Goal: Information Seeking & Learning: Find specific fact

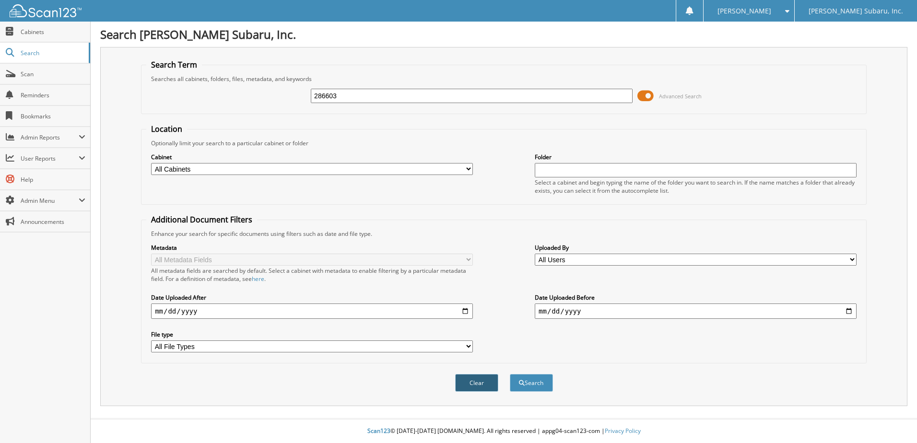
type input "286603"
click at [464, 382] on button "Clear" at bounding box center [476, 383] width 43 height 18
click at [652, 96] on span at bounding box center [645, 96] width 16 height 14
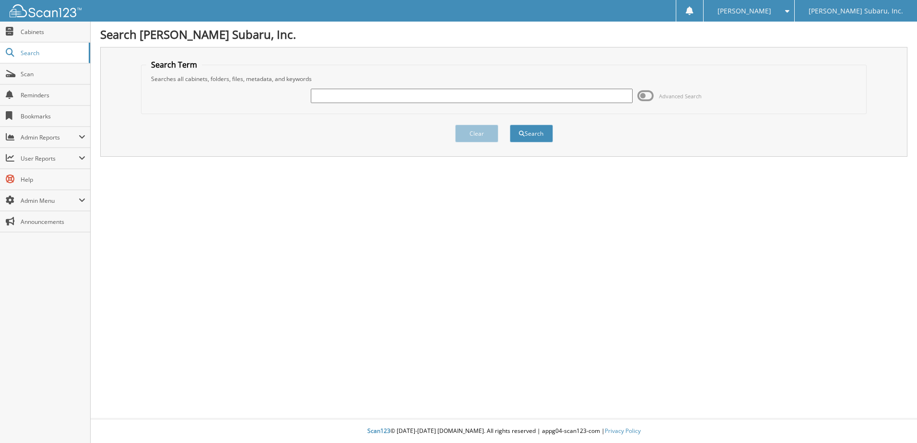
click at [388, 95] on input "text" at bounding box center [472, 96] width 322 height 14
type input "286603"
click at [510, 125] on button "Search" at bounding box center [531, 134] width 43 height 18
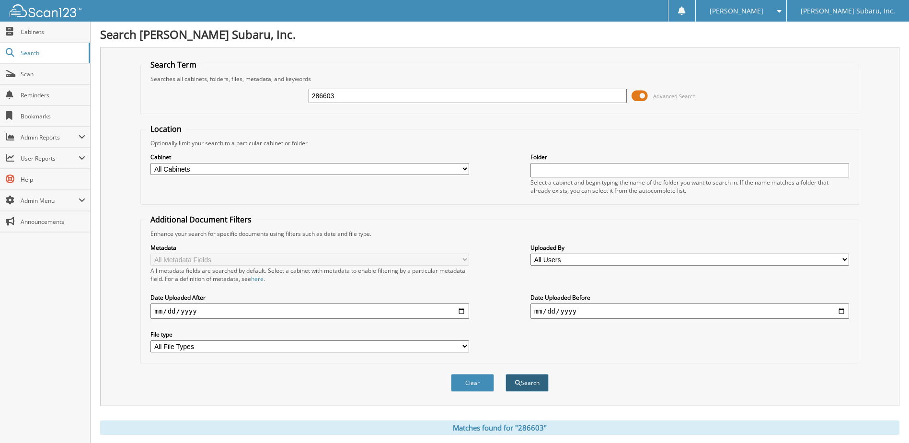
click at [521, 386] on button "Search" at bounding box center [527, 383] width 43 height 18
click at [638, 95] on span at bounding box center [640, 96] width 16 height 14
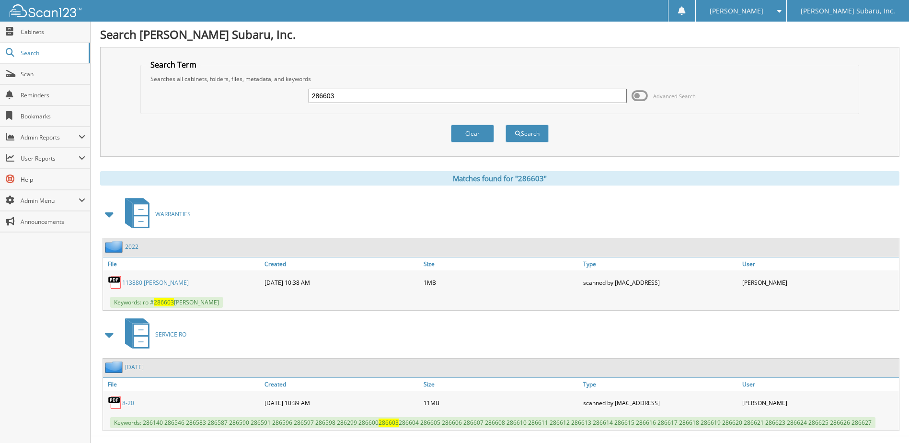
click at [148, 281] on link "113880 morris" at bounding box center [155, 283] width 67 height 8
click at [461, 133] on button "Clear" at bounding box center [472, 134] width 43 height 18
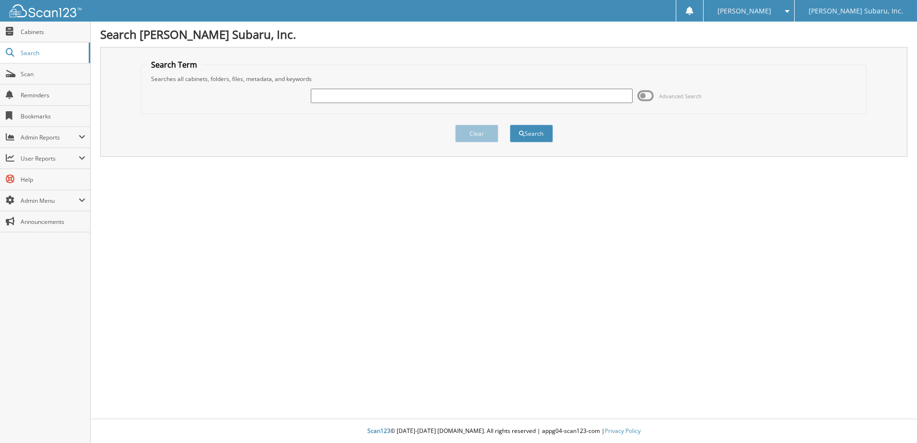
click at [342, 88] on div at bounding box center [472, 96] width 322 height 16
click at [327, 95] on input "text" at bounding box center [472, 96] width 322 height 14
type input "286531"
click at [510, 125] on button "Search" at bounding box center [531, 134] width 43 height 18
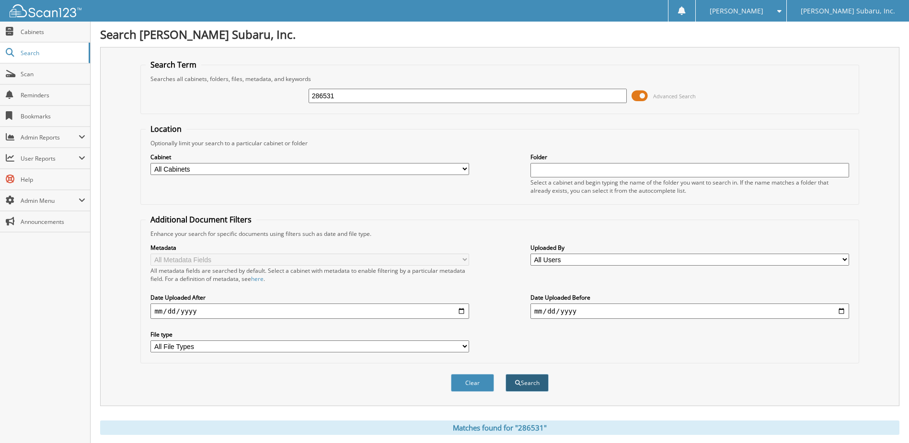
click at [515, 387] on button "Search" at bounding box center [527, 383] width 43 height 18
click at [644, 98] on span at bounding box center [640, 96] width 16 height 14
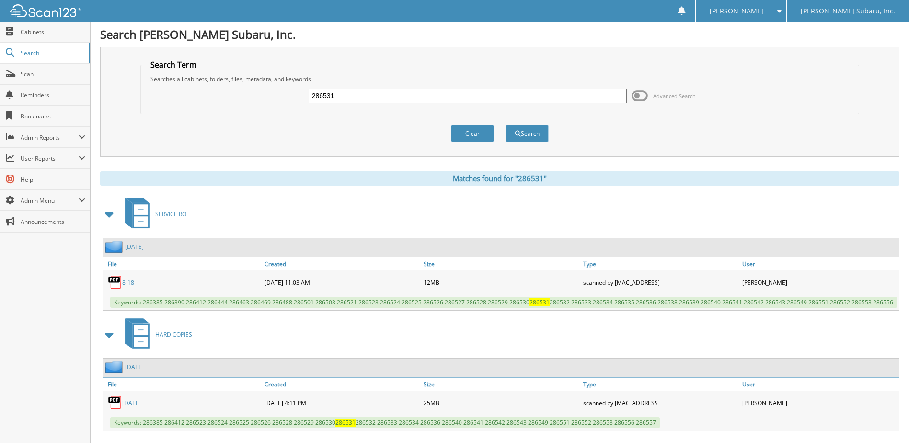
scroll to position [17, 0]
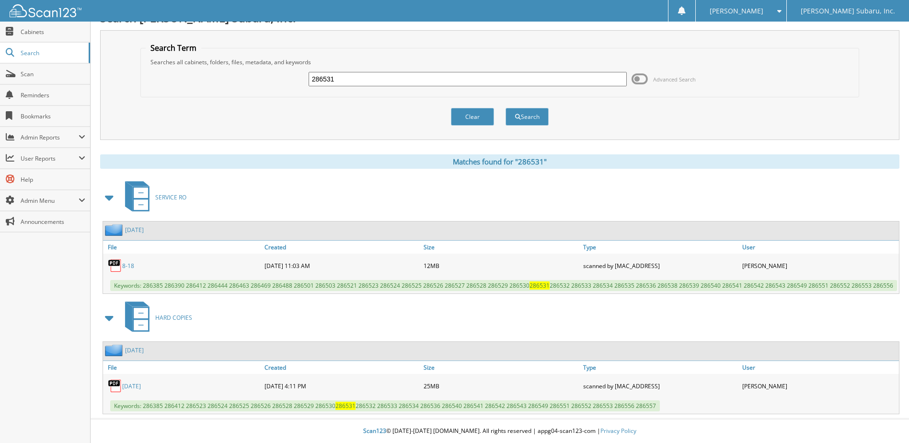
click at [141, 384] on link "[DATE]" at bounding box center [131, 386] width 19 height 8
